Goal: Entertainment & Leisure: Consume media (video, audio)

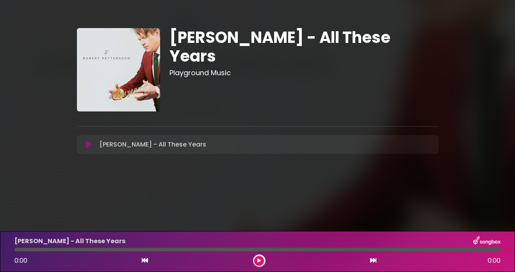
click at [258, 258] on button at bounding box center [259, 261] width 10 height 10
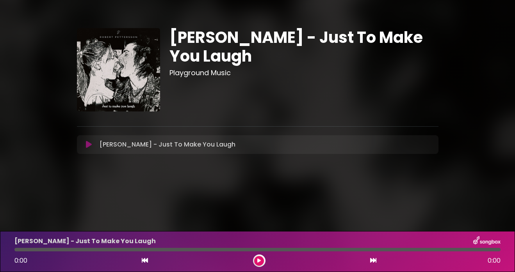
click at [90, 145] on icon at bounding box center [89, 145] width 6 height 8
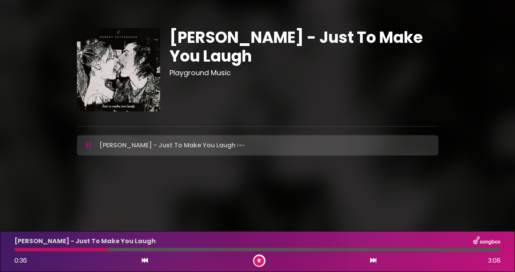
click at [261, 261] on button at bounding box center [259, 261] width 10 height 10
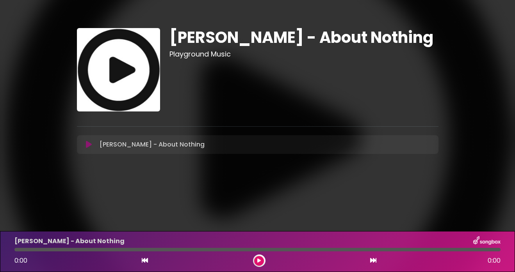
click at [256, 263] on button at bounding box center [259, 261] width 10 height 10
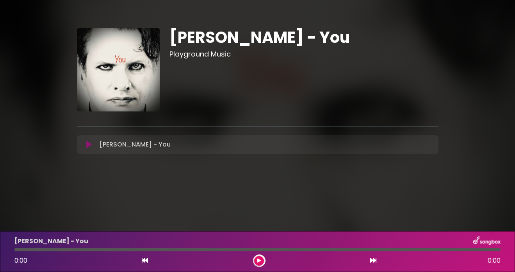
click at [260, 263] on icon at bounding box center [259, 261] width 4 height 5
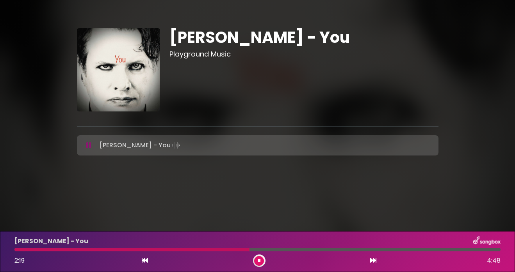
click at [257, 259] on button at bounding box center [259, 261] width 10 height 10
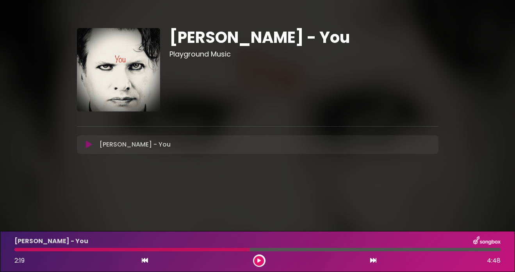
click at [260, 259] on icon at bounding box center [259, 261] width 4 height 5
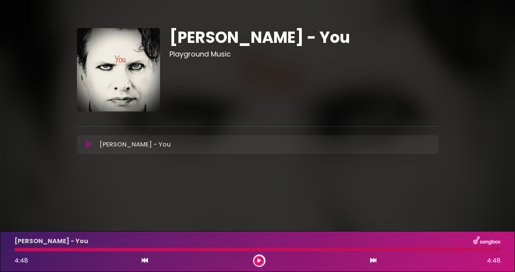
click at [259, 261] on icon at bounding box center [259, 261] width 4 height 5
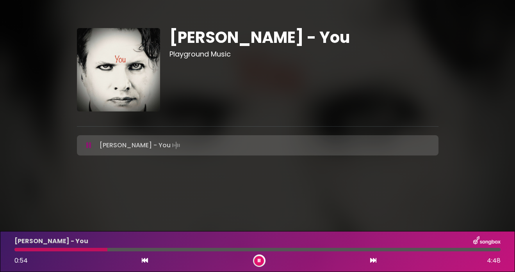
click at [259, 262] on icon at bounding box center [259, 261] width 3 height 5
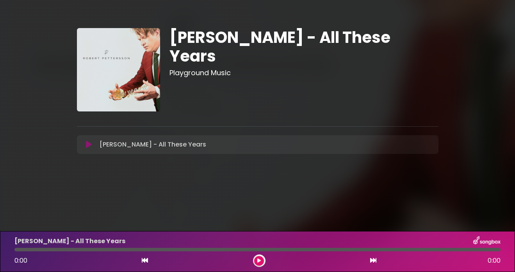
click at [255, 260] on button at bounding box center [259, 261] width 10 height 10
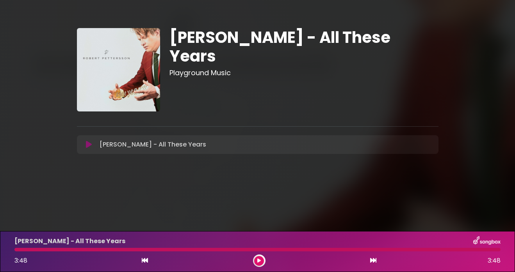
click at [16, 250] on div at bounding box center [257, 250] width 486 height 4
click at [260, 258] on button at bounding box center [259, 261] width 10 height 10
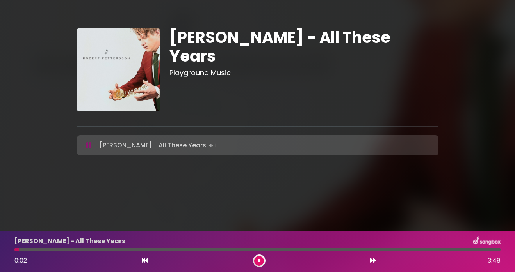
click at [260, 260] on icon at bounding box center [259, 261] width 3 height 5
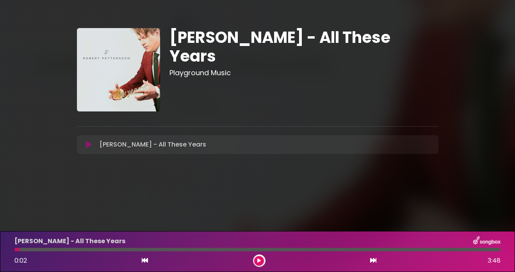
click at [260, 260] on icon at bounding box center [259, 261] width 4 height 5
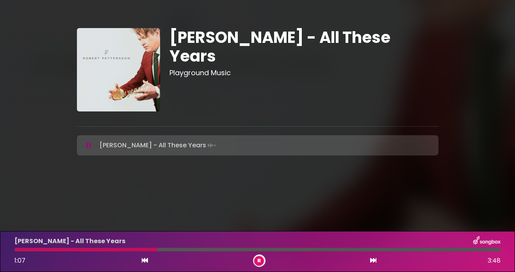
click at [259, 259] on icon at bounding box center [259, 261] width 3 height 5
